Goal: Navigation & Orientation: Find specific page/section

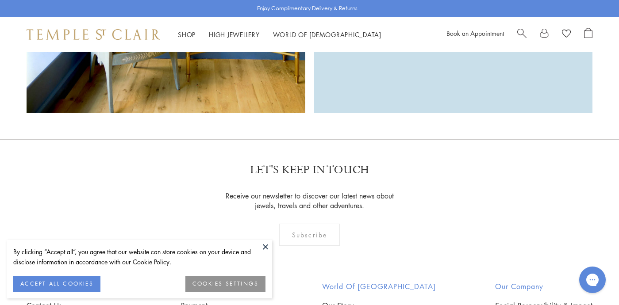
scroll to position [2446, 0]
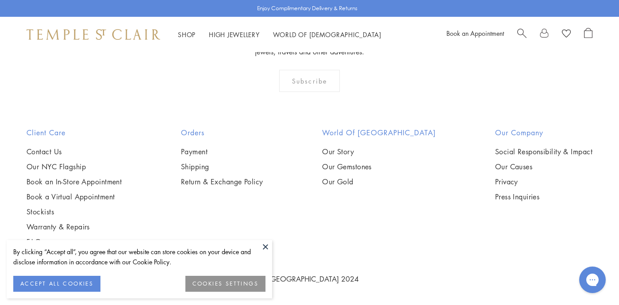
click at [265, 248] on button at bounding box center [265, 246] width 13 height 13
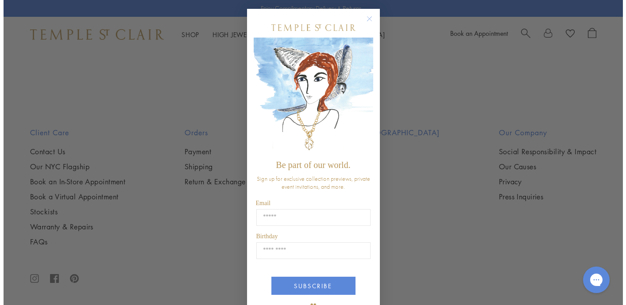
scroll to position [2460, 0]
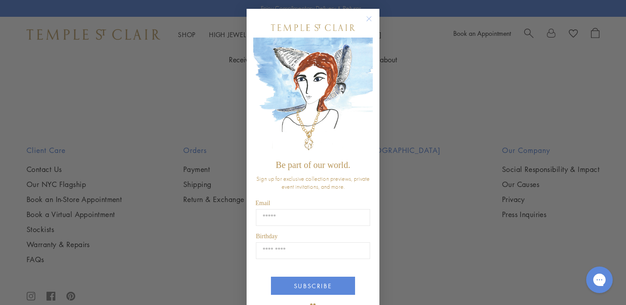
click at [369, 75] on form "Be part of our world. Sign up for exclusive collection previews, private event …" at bounding box center [313, 166] width 133 height 315
click at [367, 18] on circle "Close dialog" at bounding box center [369, 19] width 11 height 11
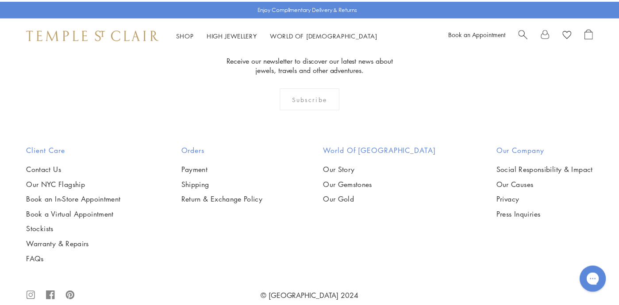
scroll to position [2446, 0]
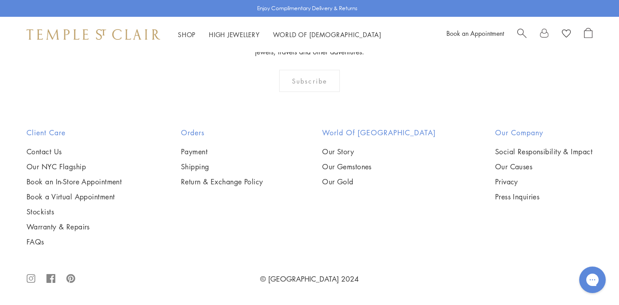
click at [27, 280] on icon ".cls-1{fill:none;stroke:#878787;stroke-miterlimit:10;stroke-width:1.91px;}.cls-…" at bounding box center [31, 279] width 9 height 28
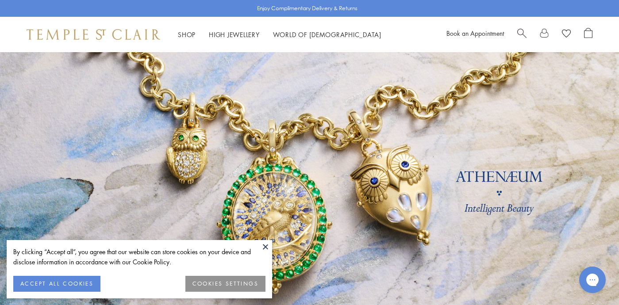
click at [193, 35] on link "Shop Shop" at bounding box center [187, 34] width 18 height 9
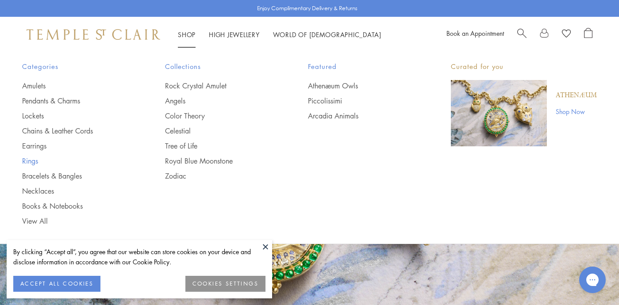
click at [31, 164] on link "Rings" at bounding box center [76, 161] width 108 height 10
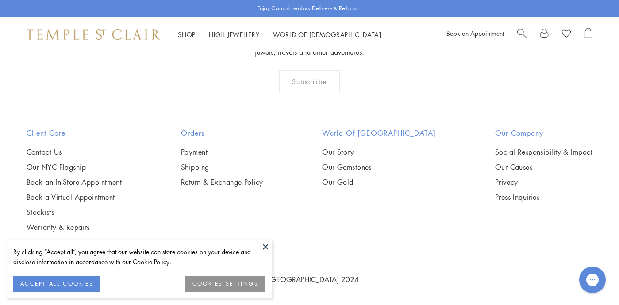
scroll to position [3801, 0]
